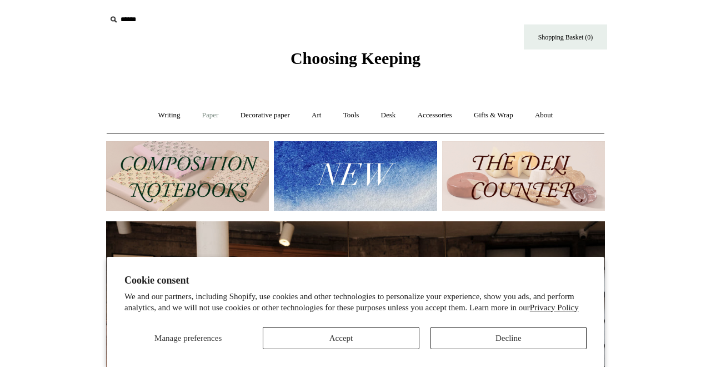
click at [201, 113] on link "Paper +" at bounding box center [210, 115] width 37 height 29
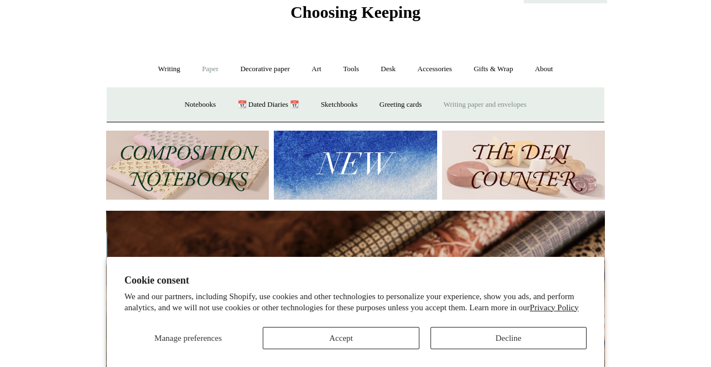
scroll to position [0, 998]
click at [494, 103] on link "Writing paper and envelopes +" at bounding box center [485, 104] width 103 height 29
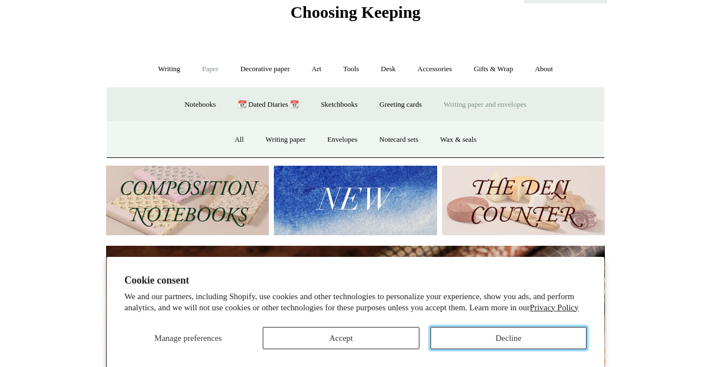
click at [485, 334] on button "Decline" at bounding box center [508, 338] width 156 height 22
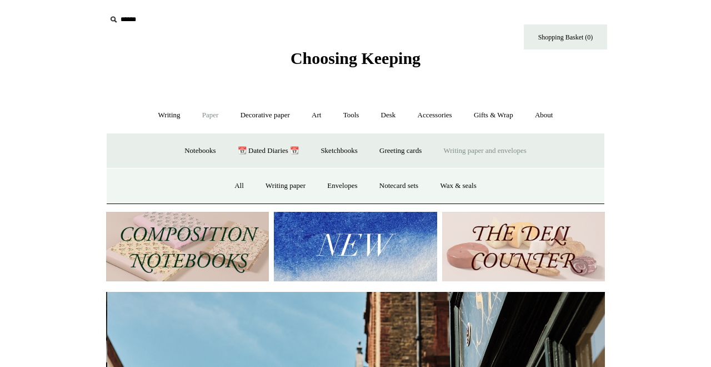
scroll to position [0, 499]
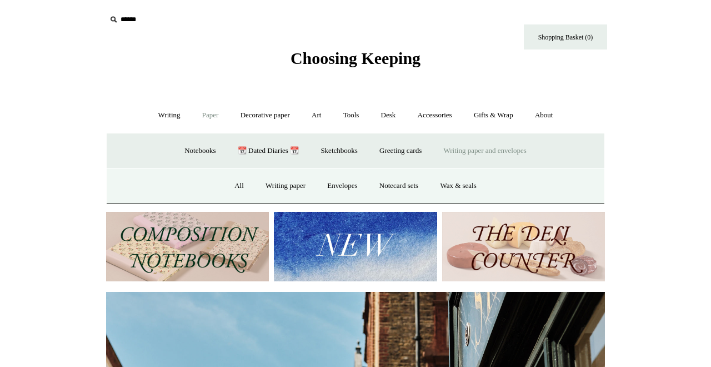
click at [129, 21] on input "text" at bounding box center [174, 19] width 137 height 21
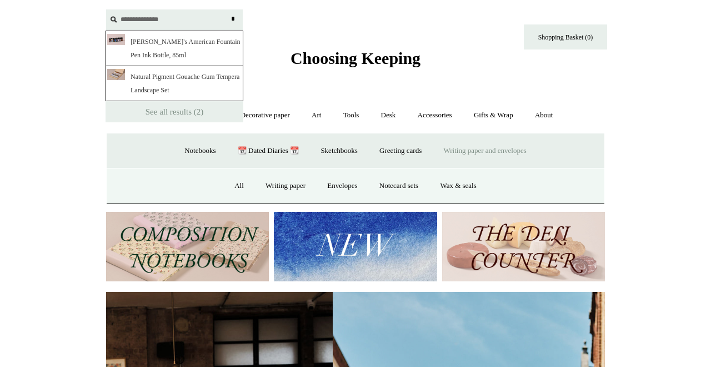
scroll to position [0, 0]
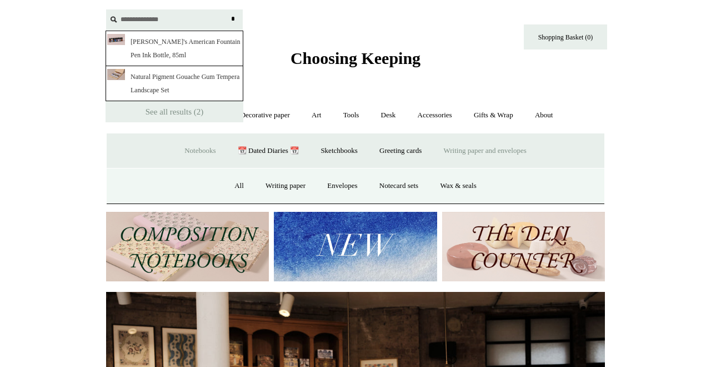
type input "**********"
click at [191, 150] on link "Notebooks +" at bounding box center [199, 150] width 51 height 29
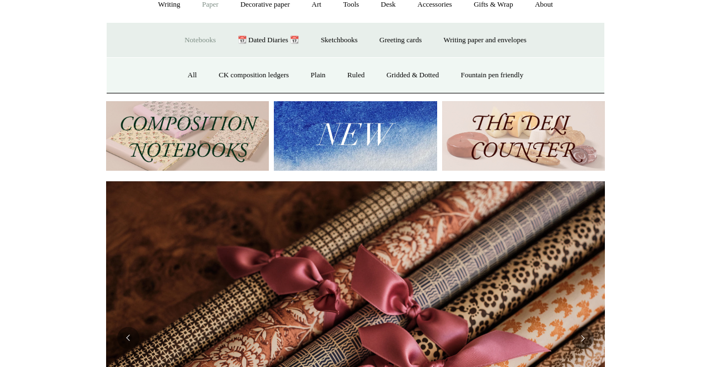
click at [163, 131] on img at bounding box center [187, 135] width 163 height 69
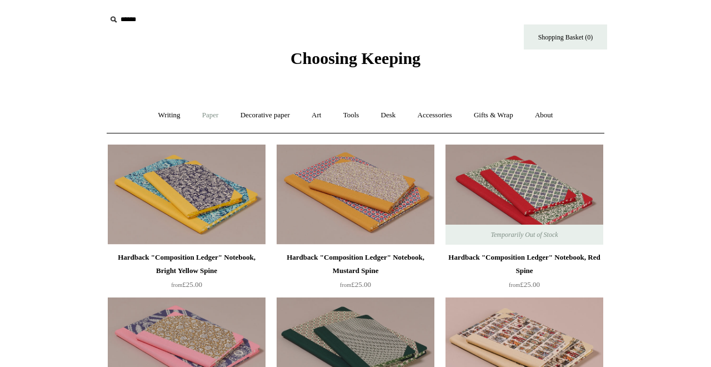
click at [204, 115] on link "Paper +" at bounding box center [210, 115] width 37 height 29
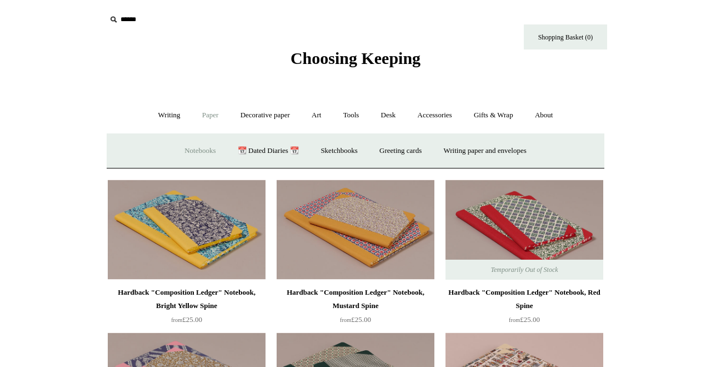
click at [198, 147] on link "Notebooks +" at bounding box center [199, 150] width 51 height 29
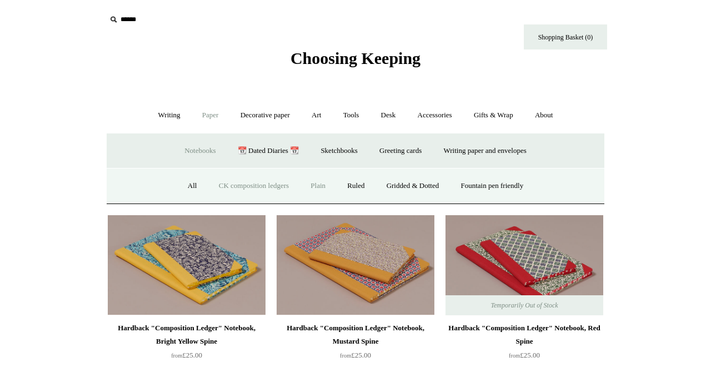
click at [317, 185] on link "Plain" at bounding box center [317, 185] width 35 height 29
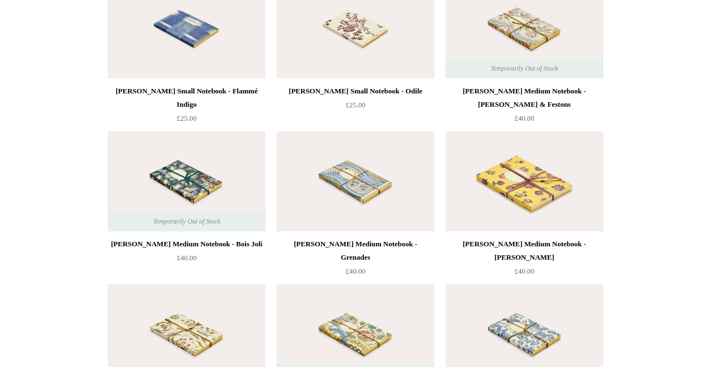
scroll to position [2861, 0]
